Goal: Use online tool/utility: Utilize a website feature to perform a specific function

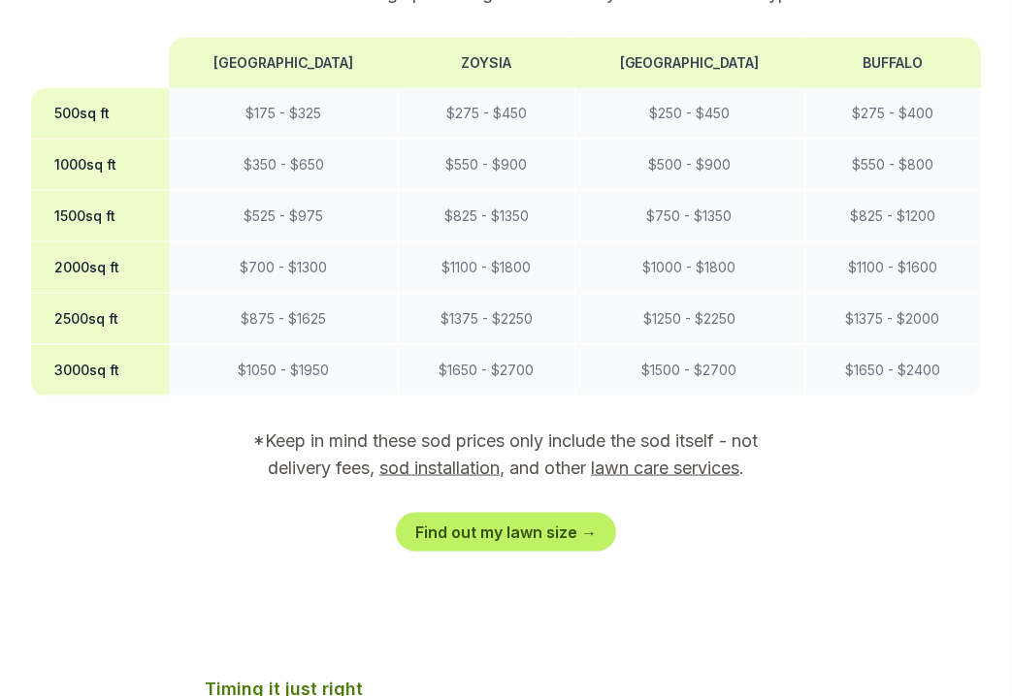
scroll to position [1754, 0]
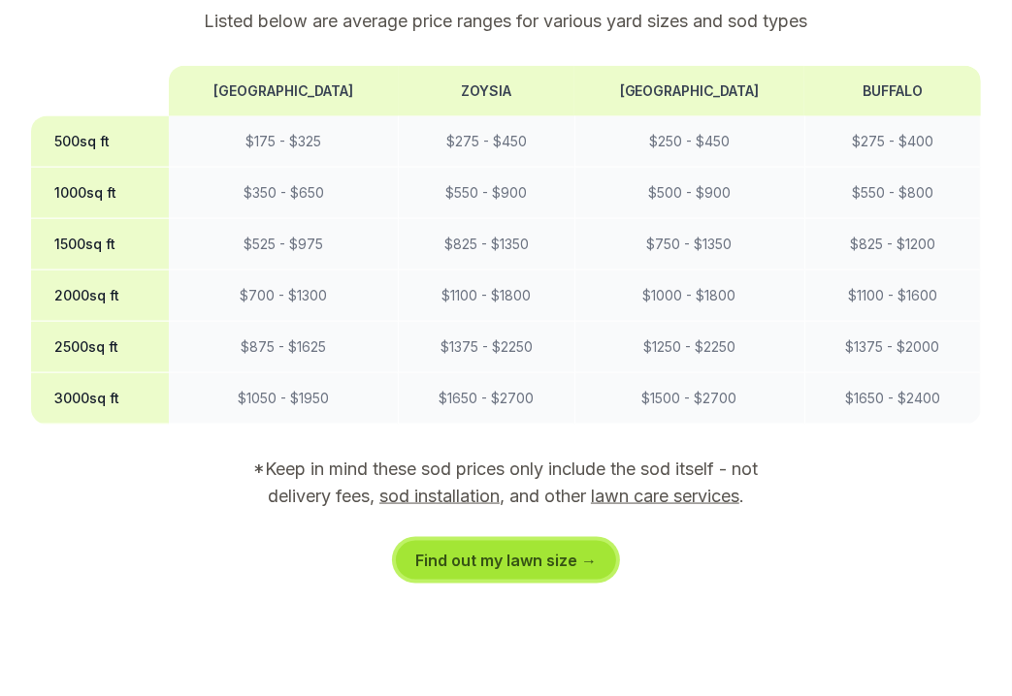
click at [481, 541] on link "Find out my lawn size →" at bounding box center [506, 560] width 220 height 39
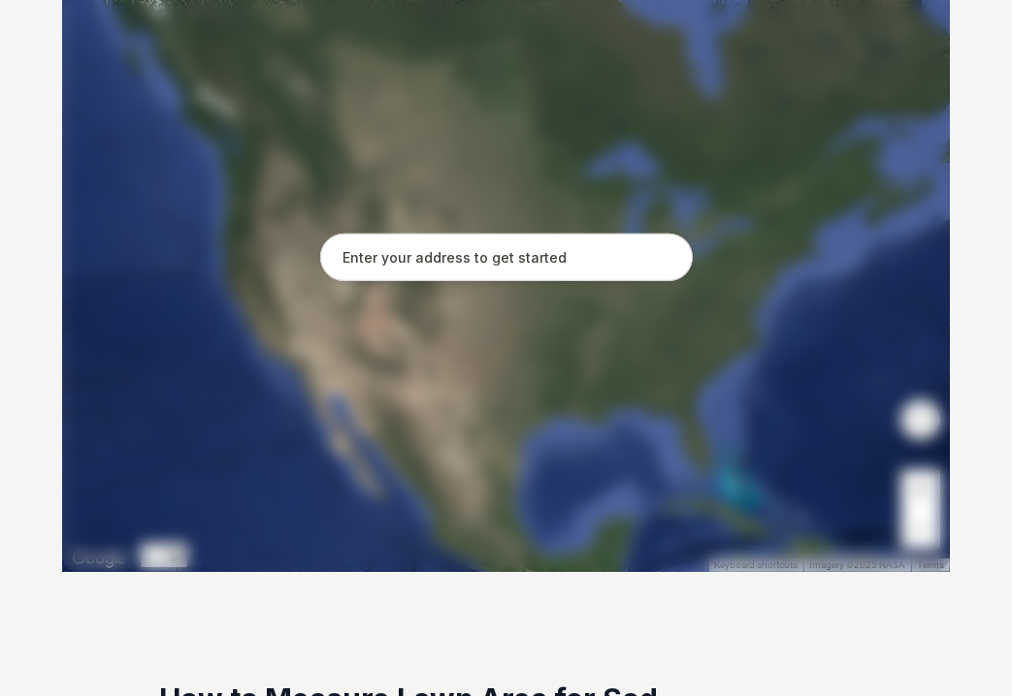
scroll to position [419, 0]
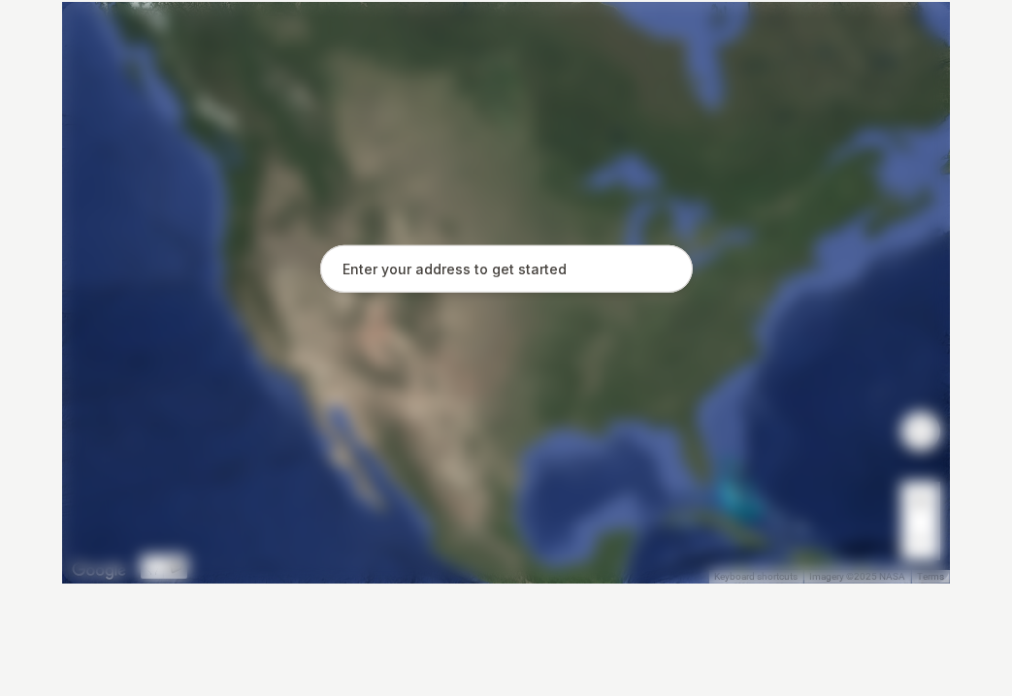
click at [345, 265] on input "text" at bounding box center [506, 269] width 372 height 48
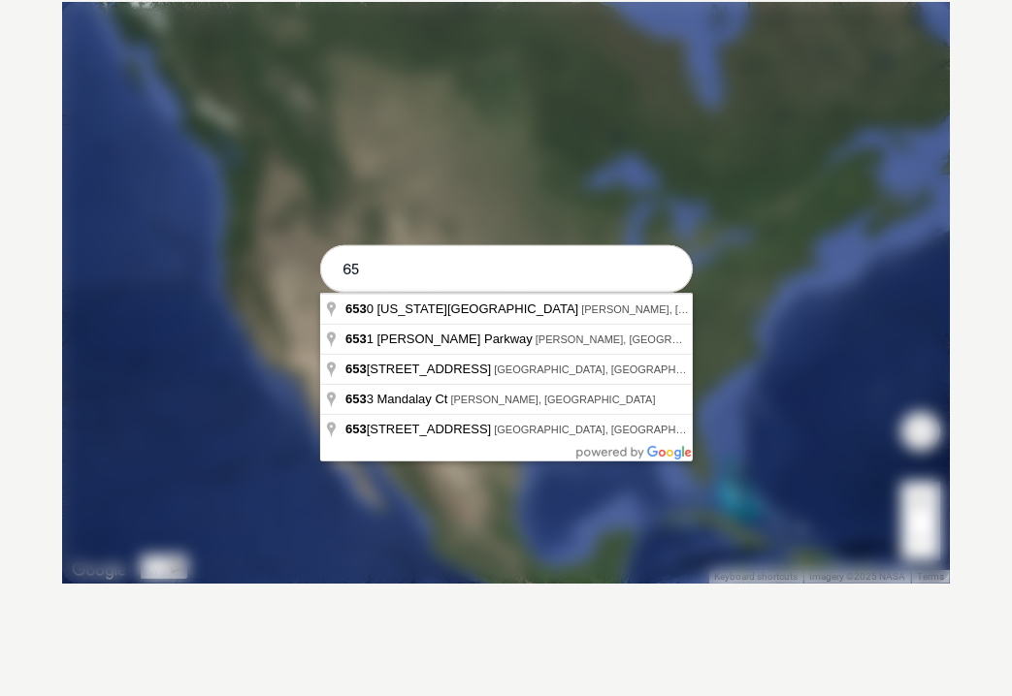
type input "6"
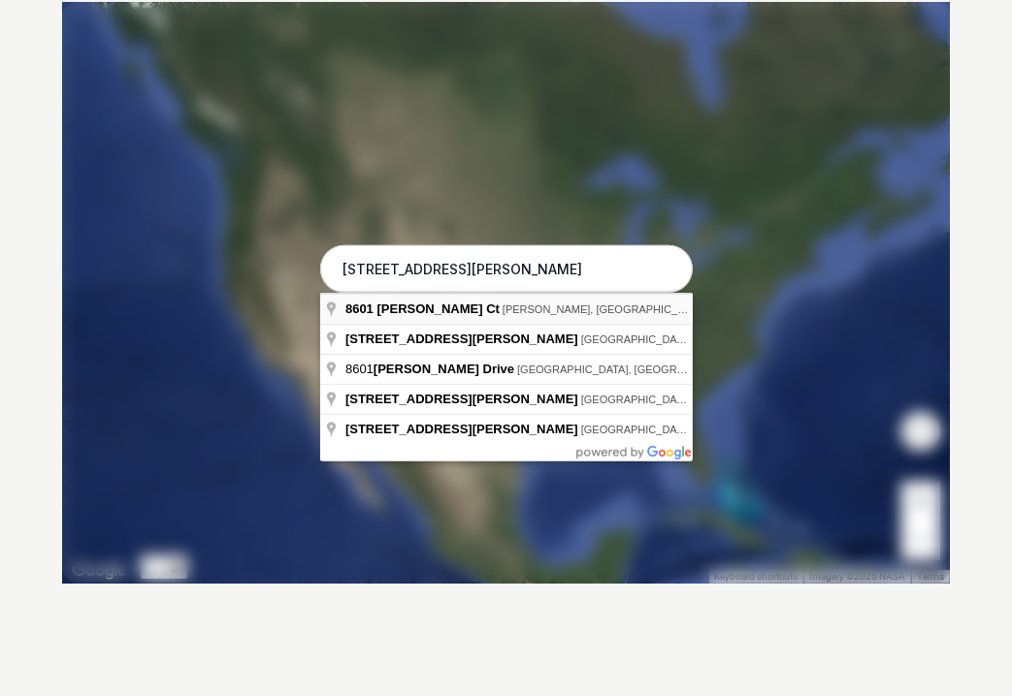
type input "[STREET_ADDRESS][PERSON_NAME][PERSON_NAME]"
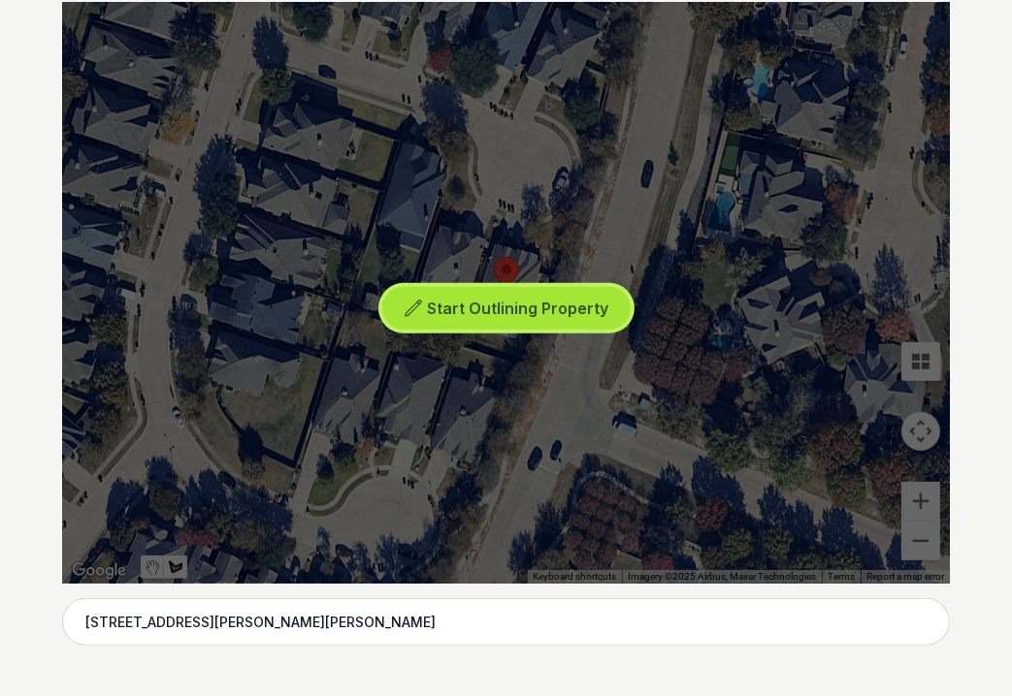
click at [445, 305] on span "Start Outlining Property" at bounding box center [517, 308] width 181 height 19
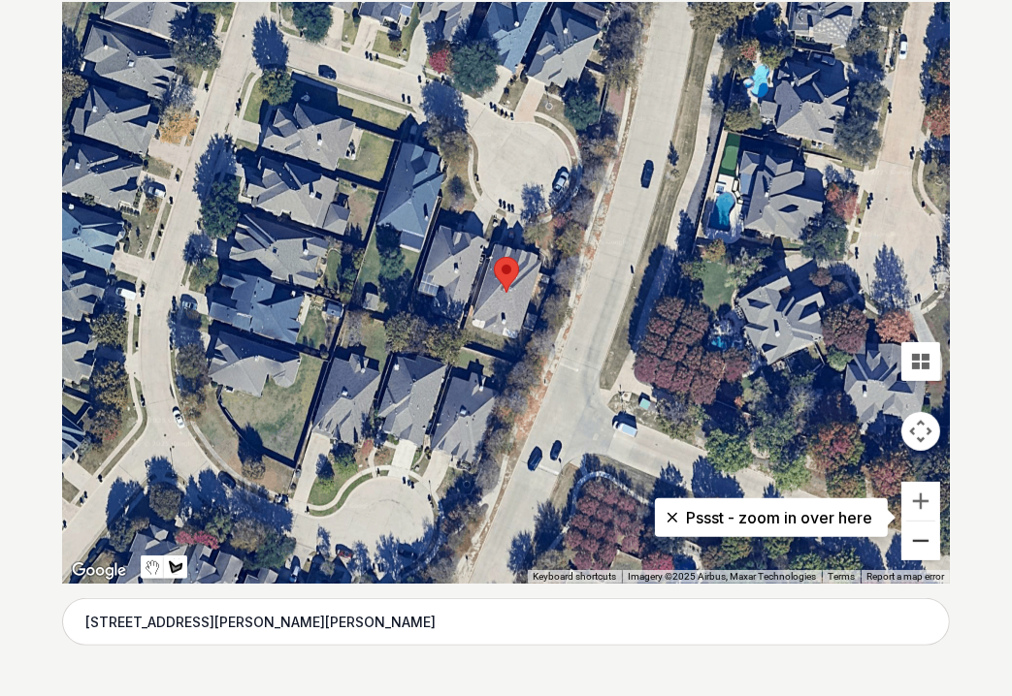
click at [920, 532] on button "Zoom out" at bounding box center [920, 541] width 39 height 39
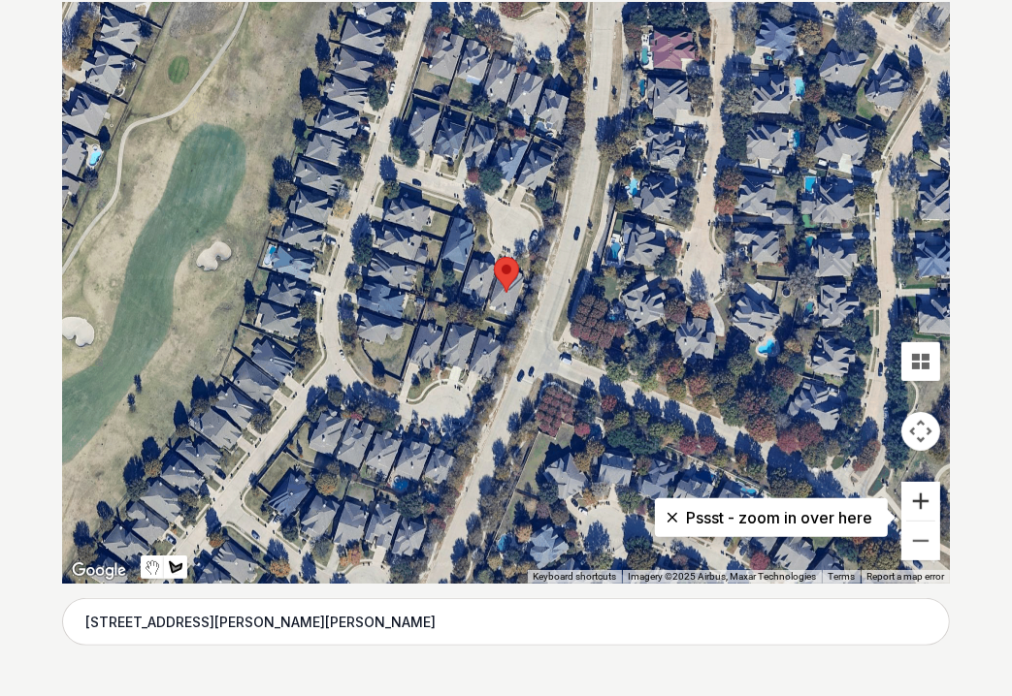
click at [923, 498] on button "Zoom in" at bounding box center [920, 501] width 39 height 39
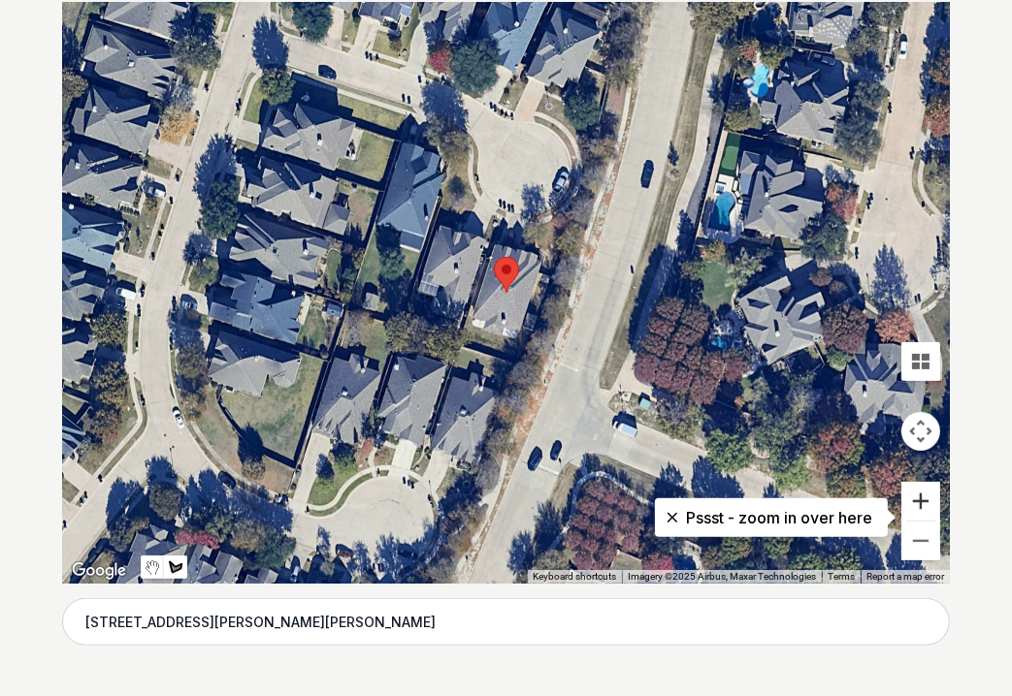
click at [923, 498] on button "Zoom in" at bounding box center [920, 501] width 39 height 39
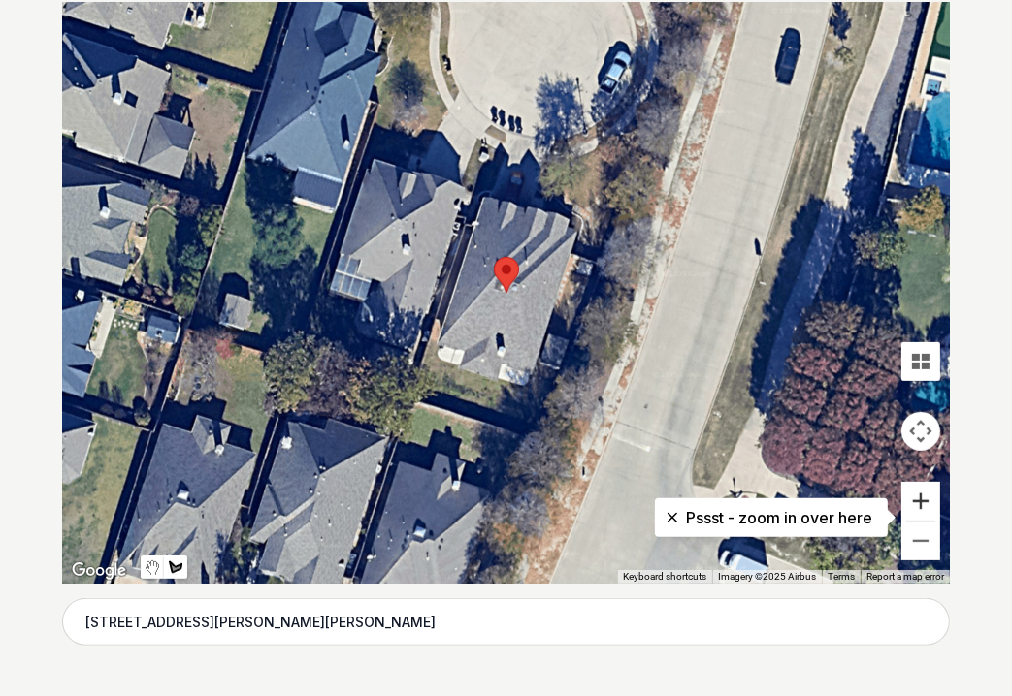
click at [923, 498] on button "Zoom in" at bounding box center [920, 501] width 39 height 39
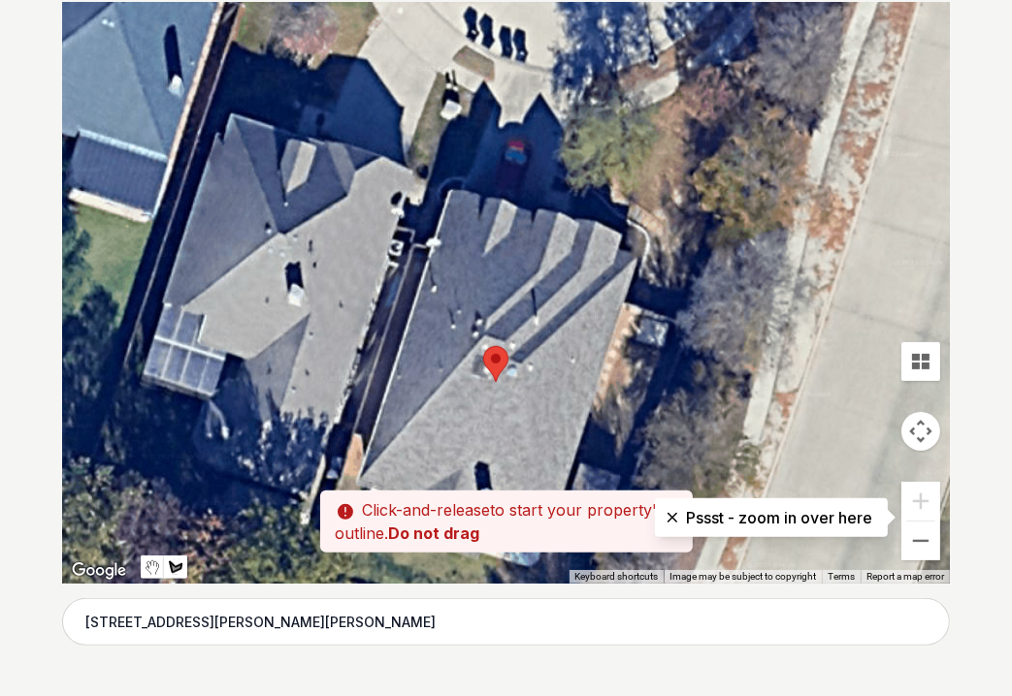
drag, startPoint x: 793, startPoint y: 135, endPoint x: 783, endPoint y: 226, distance: 91.8
click at [783, 226] on div at bounding box center [505, 293] width 887 height 582
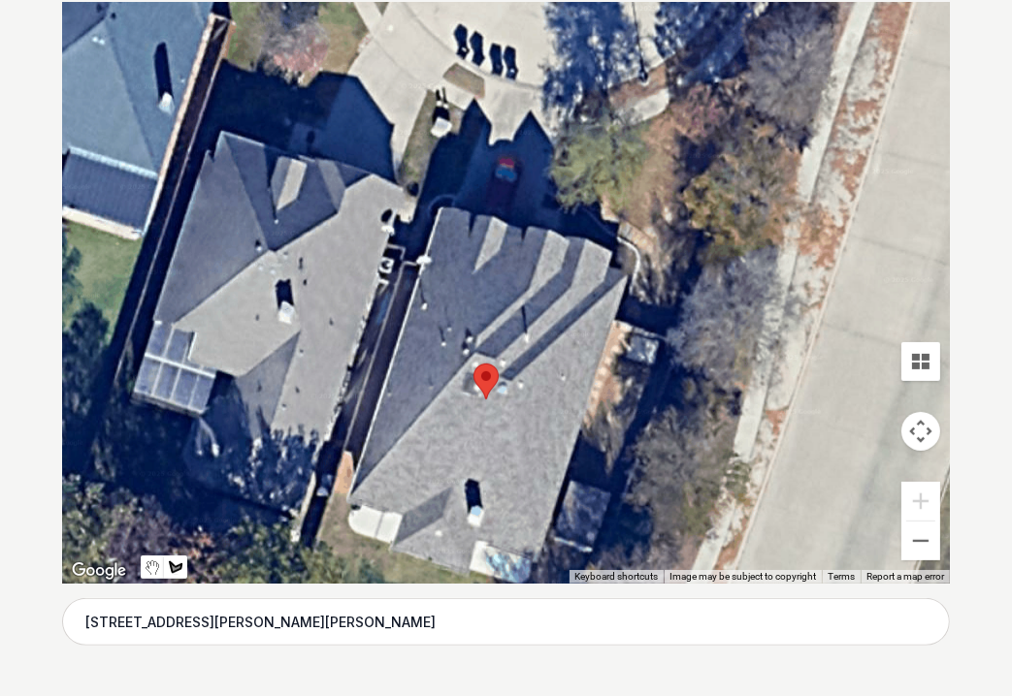
drag, startPoint x: 674, startPoint y: 255, endPoint x: 664, endPoint y: 274, distance: 21.7
click at [664, 274] on div at bounding box center [505, 293] width 887 height 582
click at [709, 236] on div at bounding box center [505, 293] width 887 height 582
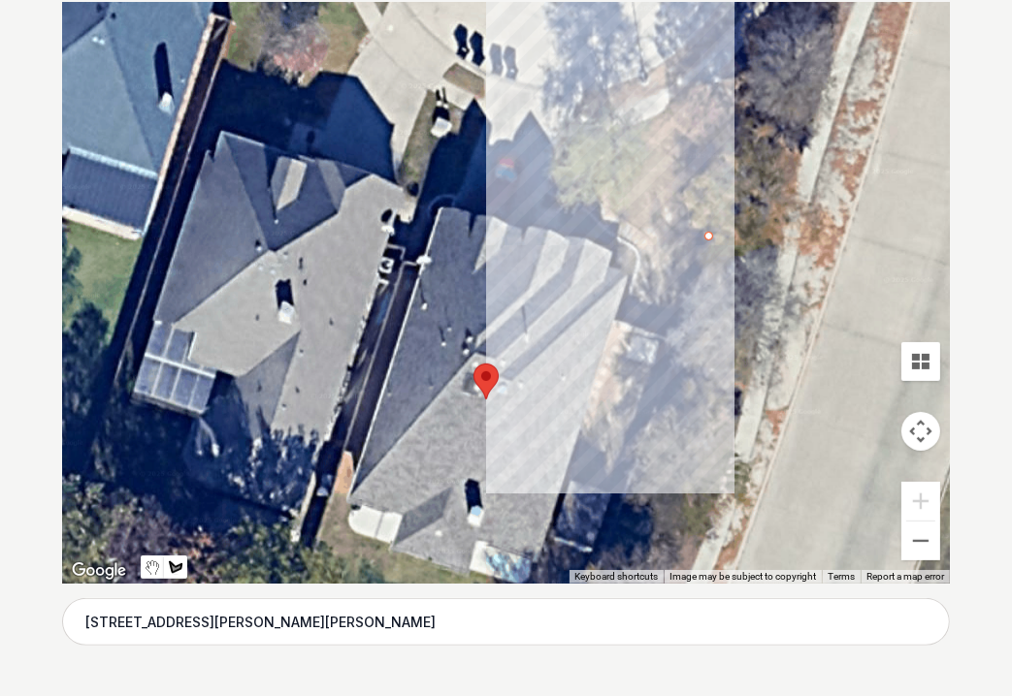
click at [676, 337] on div at bounding box center [505, 293] width 887 height 582
click at [640, 322] on div at bounding box center [505, 293] width 887 height 582
click at [666, 244] on div at bounding box center [505, 293] width 887 height 582
click at [583, 183] on div at bounding box center [505, 293] width 887 height 582
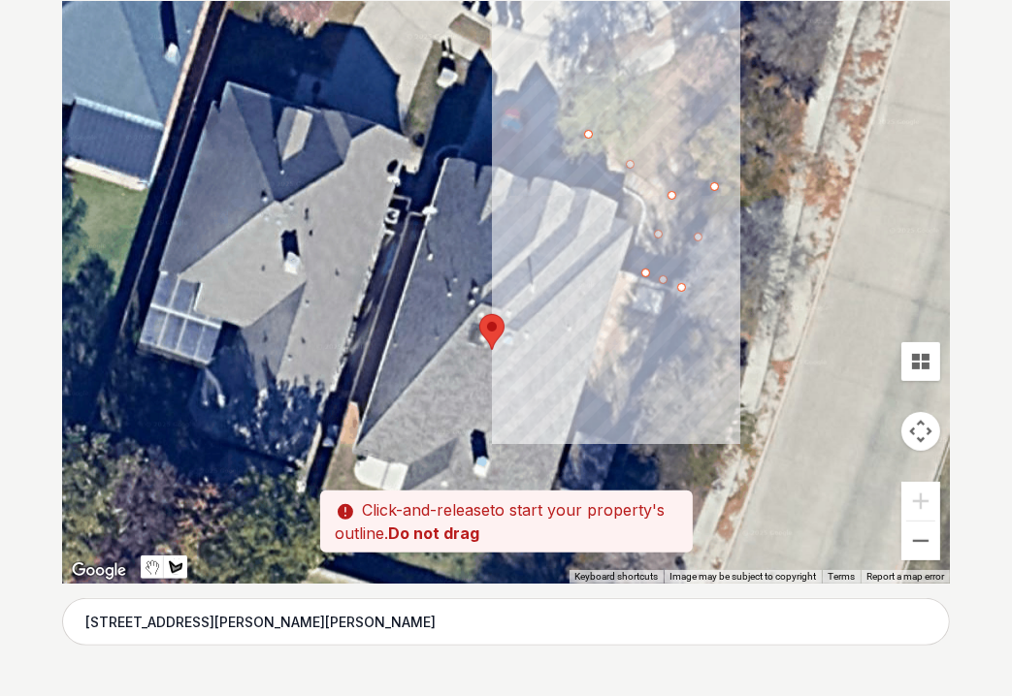
drag, startPoint x: 582, startPoint y: 179, endPoint x: 588, endPoint y: 127, distance: 52.7
click at [588, 127] on div at bounding box center [505, 293] width 887 height 582
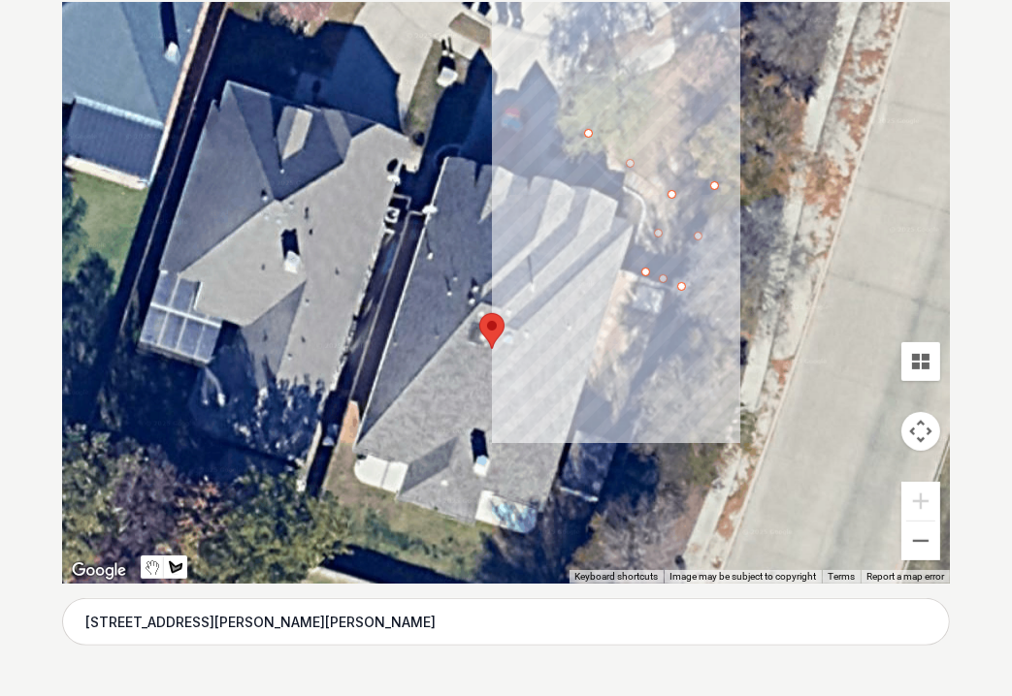
click at [597, 83] on div at bounding box center [505, 293] width 887 height 582
click at [688, 57] on div at bounding box center [505, 293] width 887 height 582
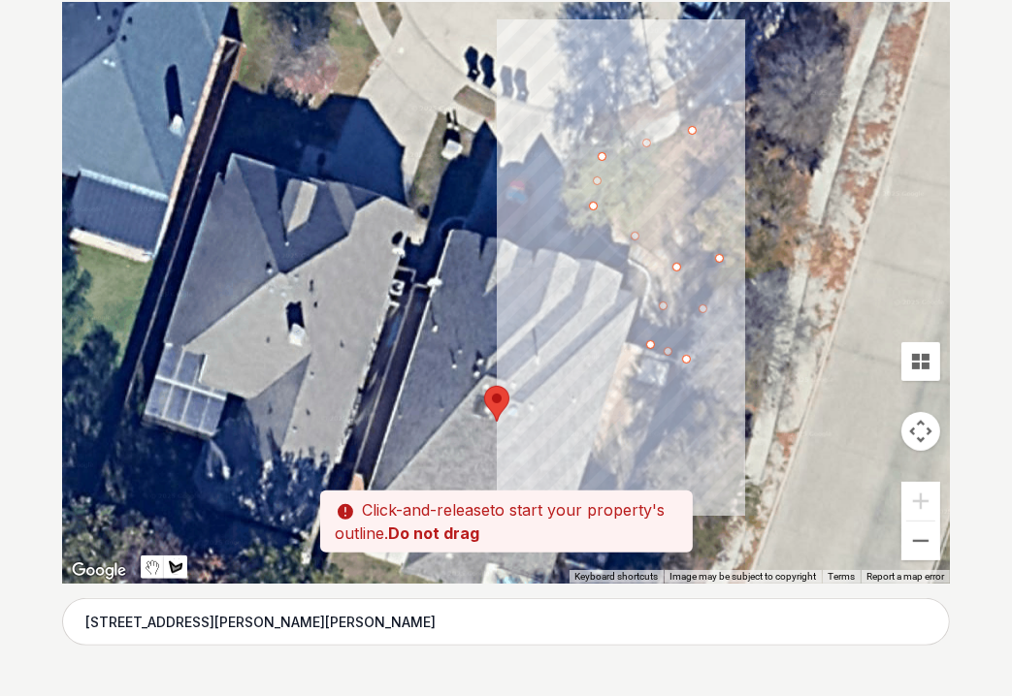
drag, startPoint x: 689, startPoint y: 53, endPoint x: 693, endPoint y: 128, distance: 74.8
click at [693, 128] on div at bounding box center [505, 293] width 887 height 582
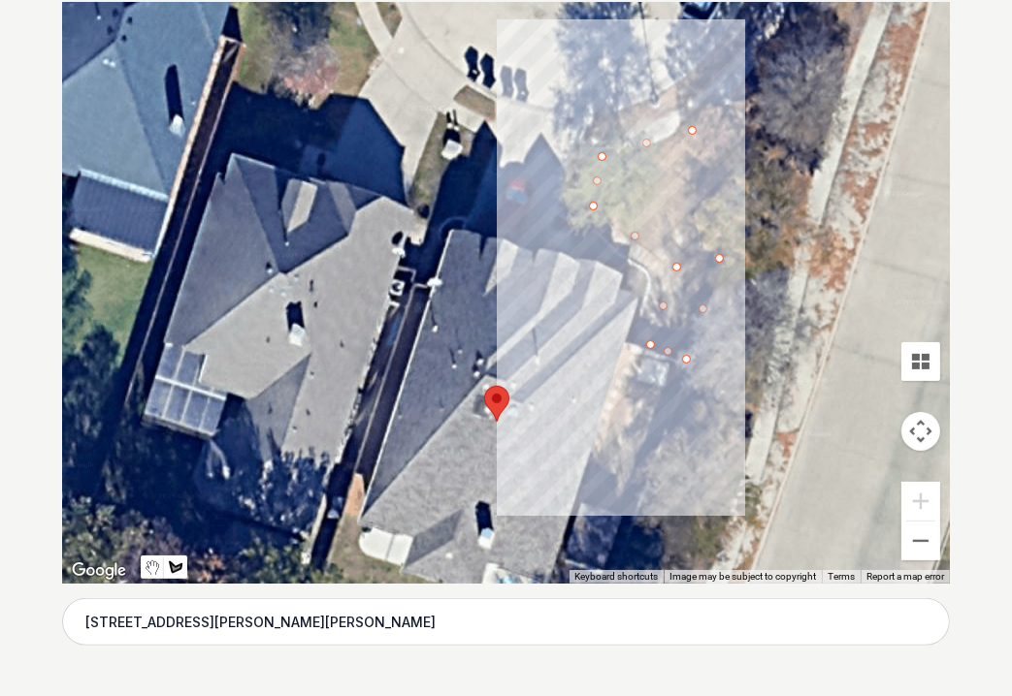
click at [721, 255] on div at bounding box center [505, 293] width 887 height 582
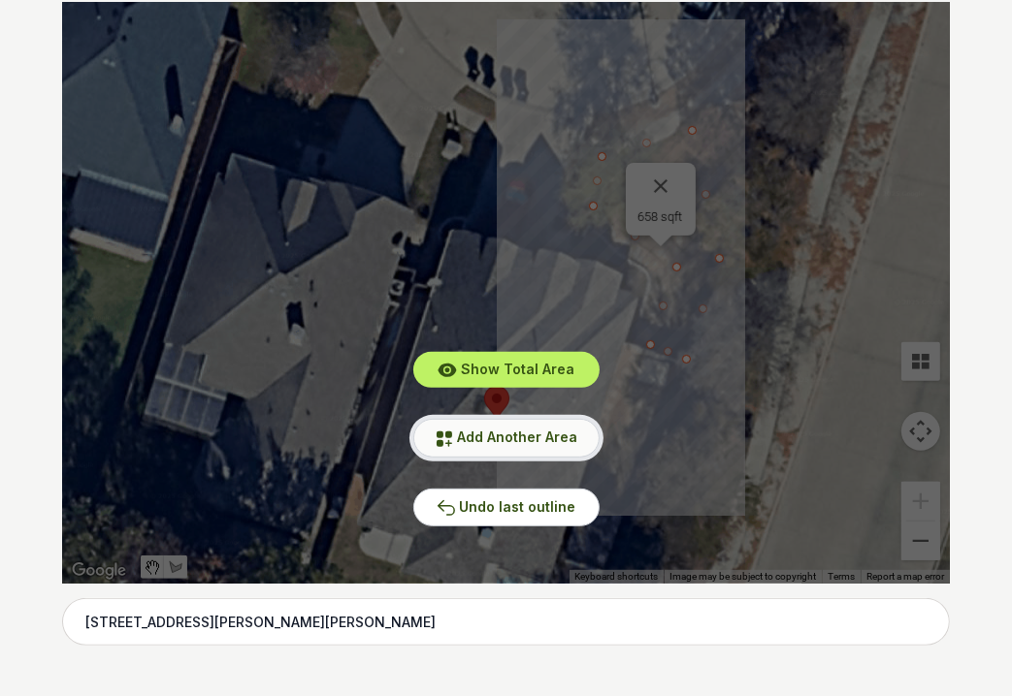
click at [508, 439] on span "Add Another Area" at bounding box center [518, 437] width 120 height 16
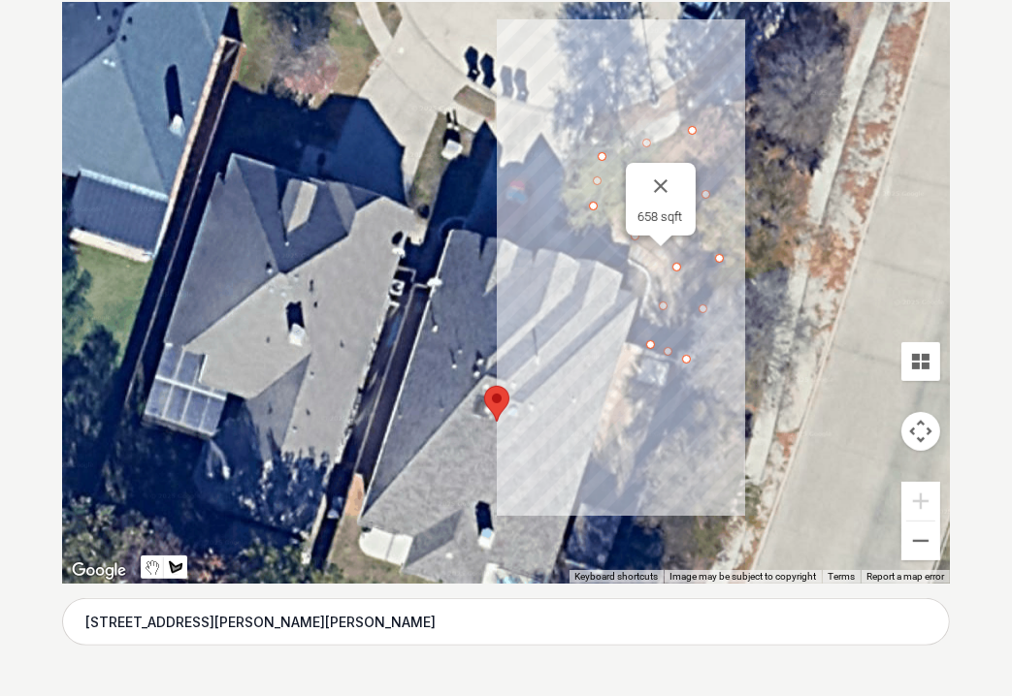
click at [598, 117] on div at bounding box center [505, 293] width 887 height 582
click at [693, 67] on div at bounding box center [505, 293] width 887 height 582
click at [700, 92] on div at bounding box center [505, 293] width 887 height 582
click at [596, 143] on div at bounding box center [505, 293] width 887 height 582
click at [595, 112] on div at bounding box center [505, 293] width 887 height 582
